Goal: Register for event/course

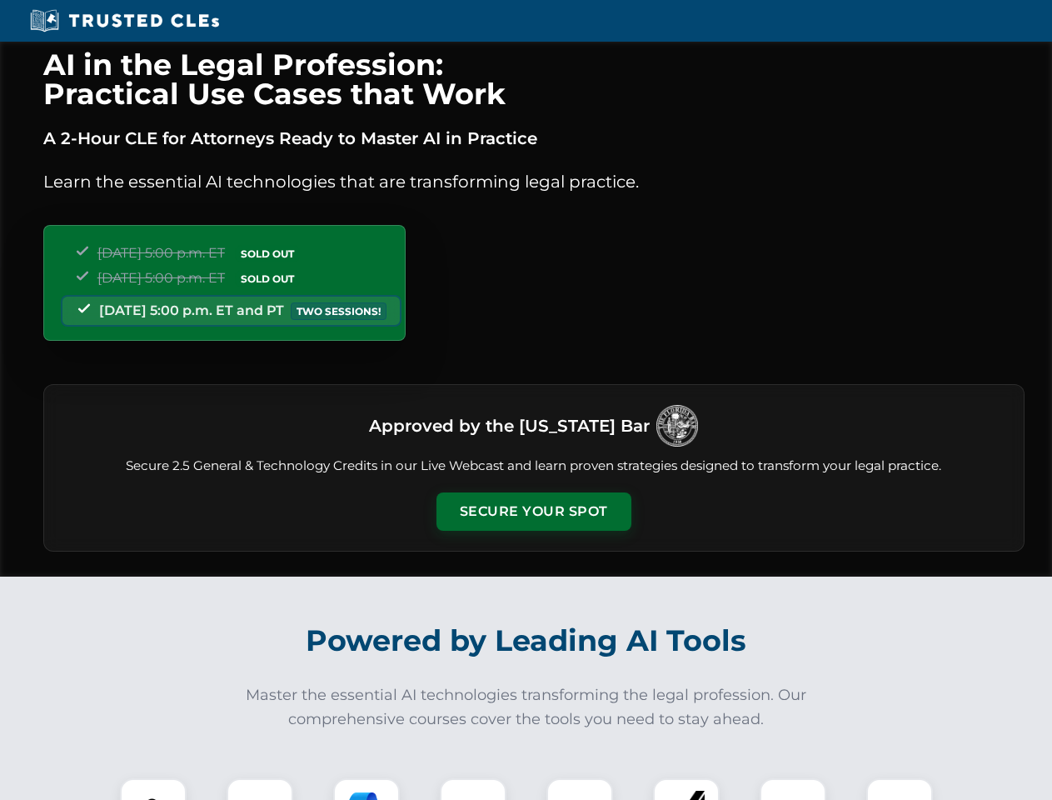
click at [533, 511] on button "Secure Your Spot" at bounding box center [534, 511] width 195 height 38
click at [153, 789] on img at bounding box center [153, 811] width 48 height 48
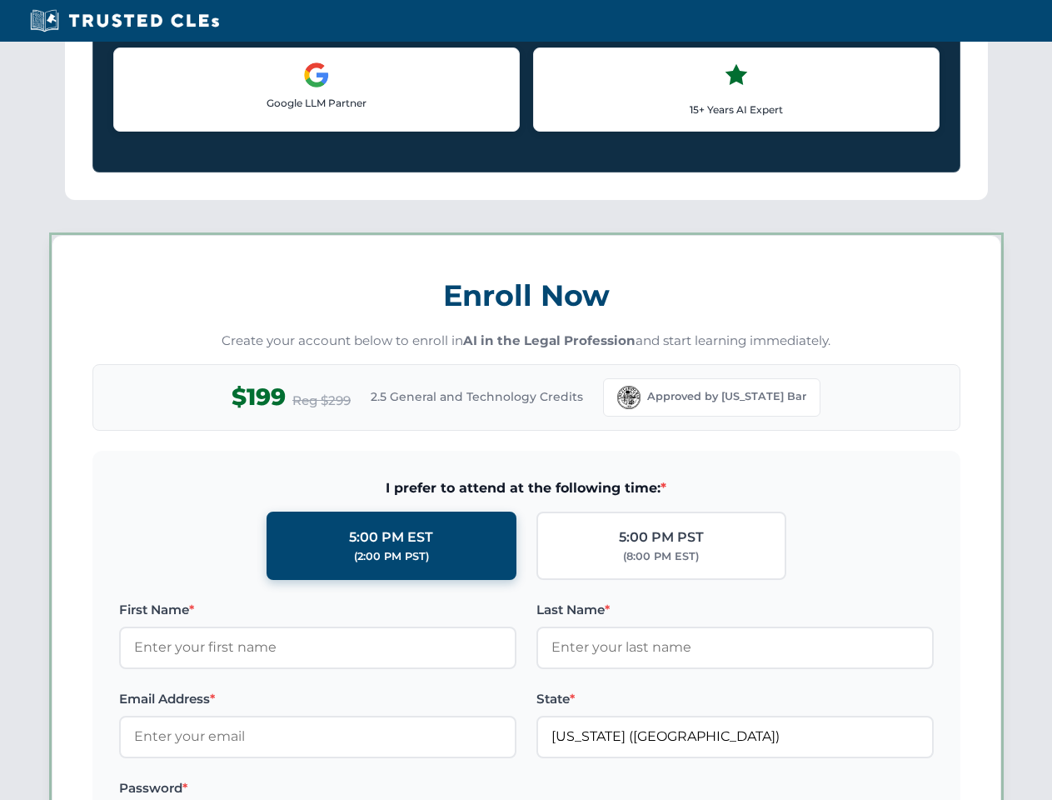
click at [367, 789] on label "Password *" at bounding box center [317, 788] width 397 height 20
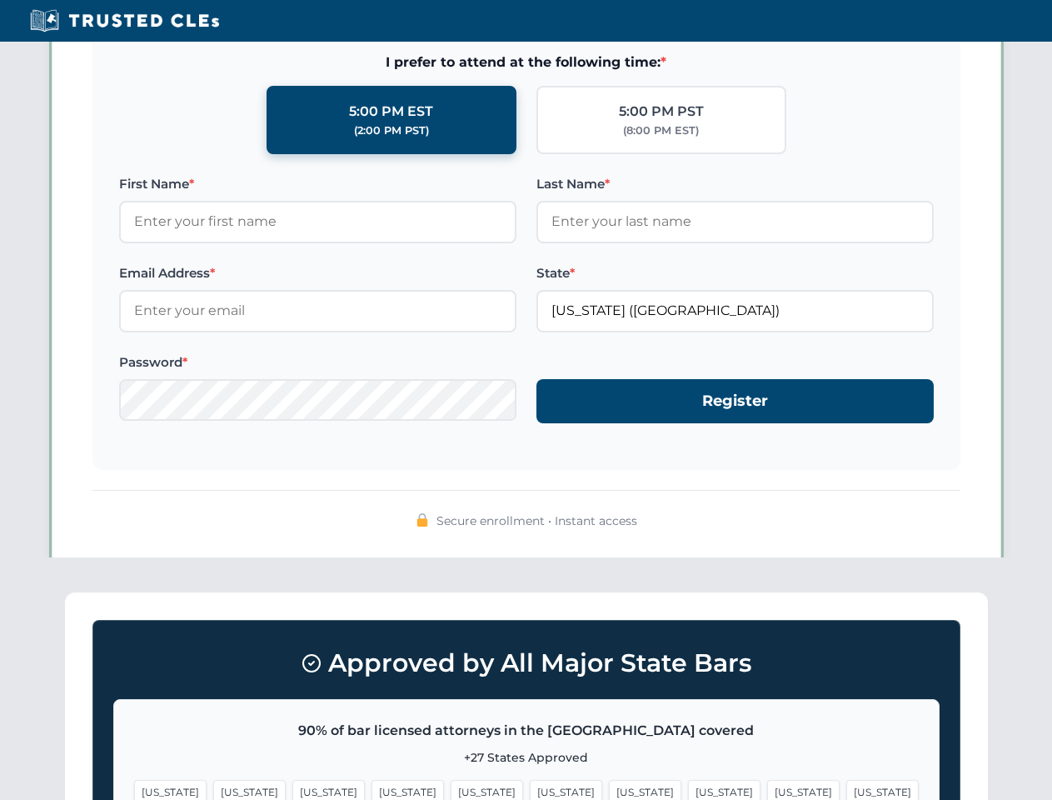
click at [767, 789] on span "[US_STATE]" at bounding box center [803, 792] width 72 height 24
